Goal: Communication & Community: Share content

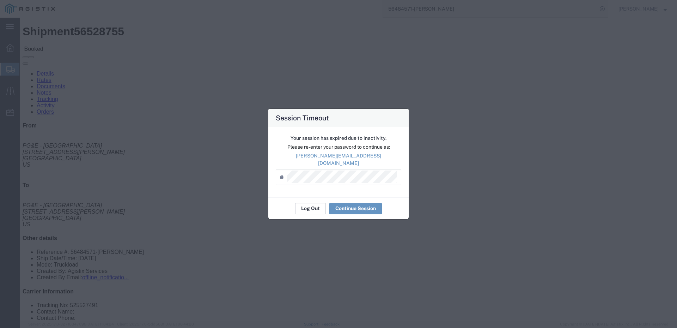
click at [311, 207] on button "Log Out" at bounding box center [310, 208] width 31 height 11
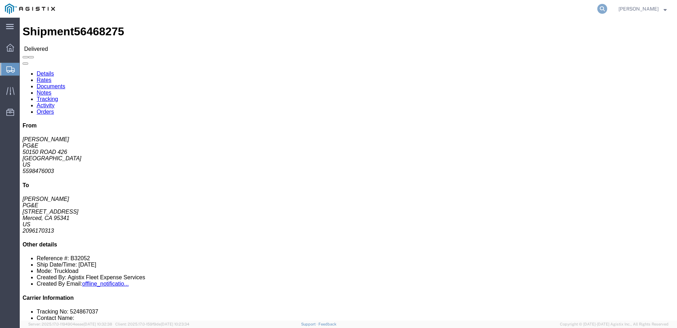
click at [607, 7] on icon at bounding box center [602, 9] width 10 height 10
click at [476, 12] on input "search" at bounding box center [490, 8] width 214 height 17
paste input "56545033"
type input "56545033"
click span
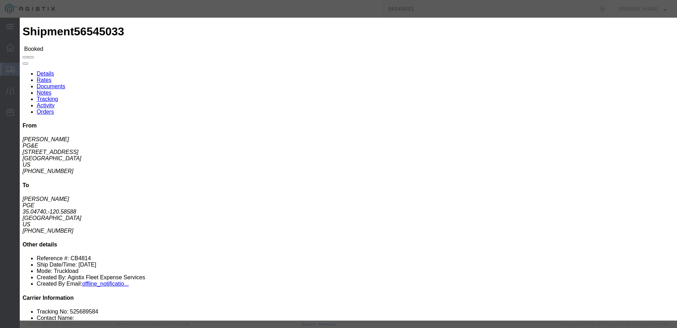
click div
click input "text"
type input "mmoreno@epplerinc.com"
click input "PGE Fleet Bill Of Lading"
checkbox input "true"
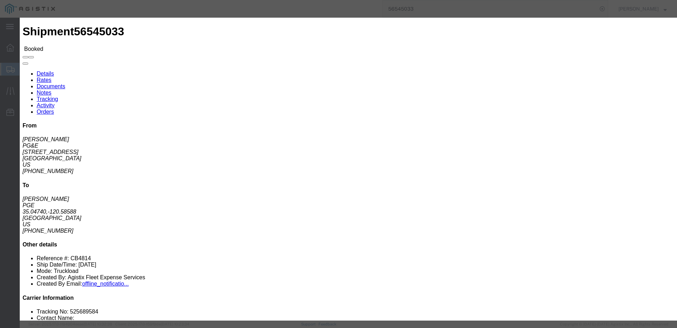
click button "Send"
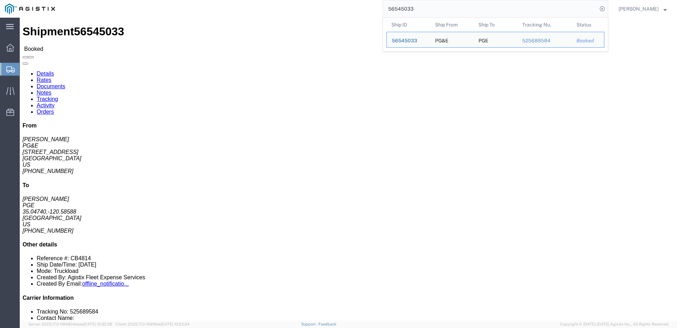
drag, startPoint x: 437, startPoint y: 10, endPoint x: 412, endPoint y: 12, distance: 25.9
click at [412, 12] on input "56545033" at bounding box center [490, 8] width 214 height 17
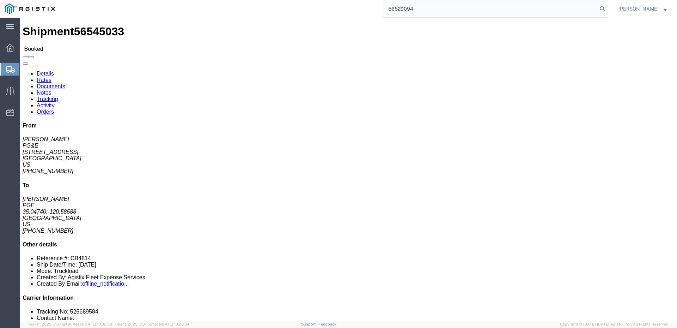
type input "56529094"
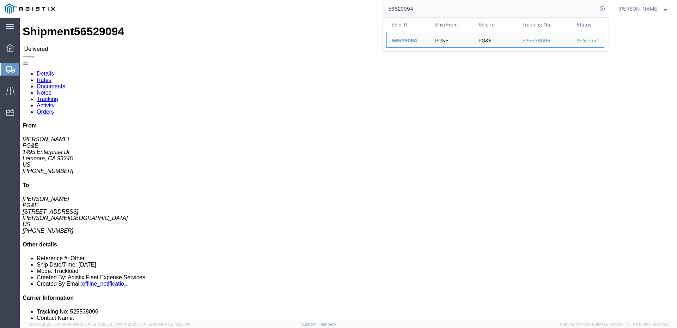
click at [322, 11] on div "56529094 Ship ID Ship From Ship To Tracking Nu. Status Ship ID 56529094 Ship Fr…" at bounding box center [334, 9] width 548 height 18
drag, startPoint x: 442, startPoint y: 6, endPoint x: 325, endPoint y: 8, distance: 117.5
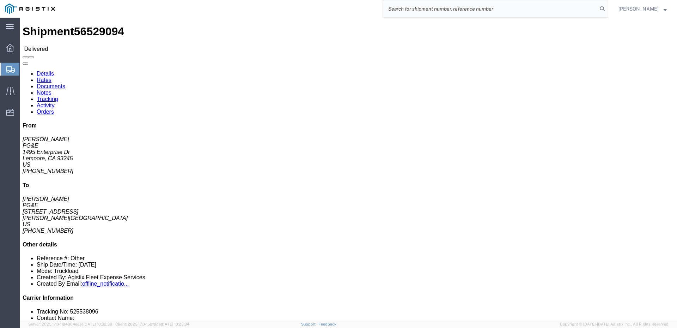
paste input "56496496"
type input "56496496"
click span
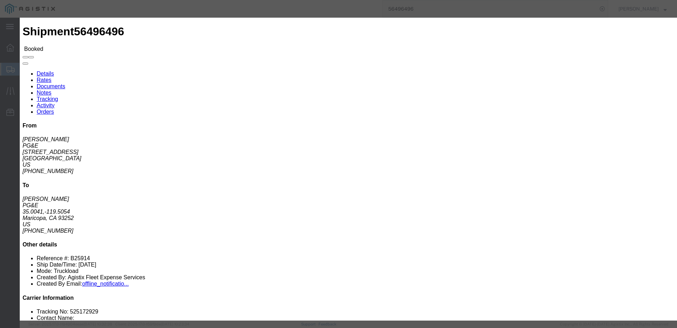
click input "text"
type input "mmoreno@epplerinc.com"
click input "PGE Fleet Bill Of Lading"
checkbox input "true"
click button "Send"
